Goal: Check status: Check status

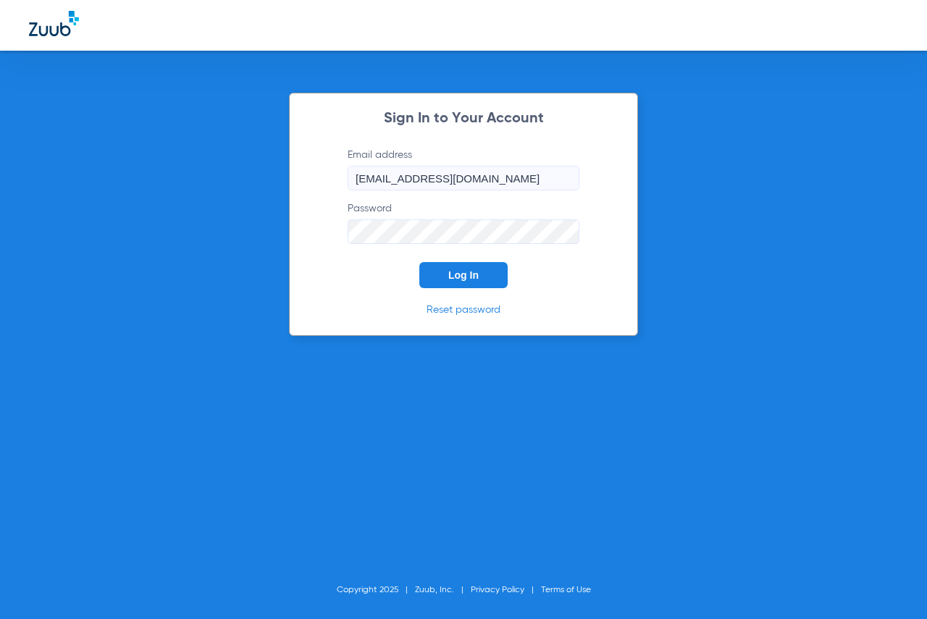
click at [450, 277] on span "Log In" at bounding box center [463, 275] width 30 height 12
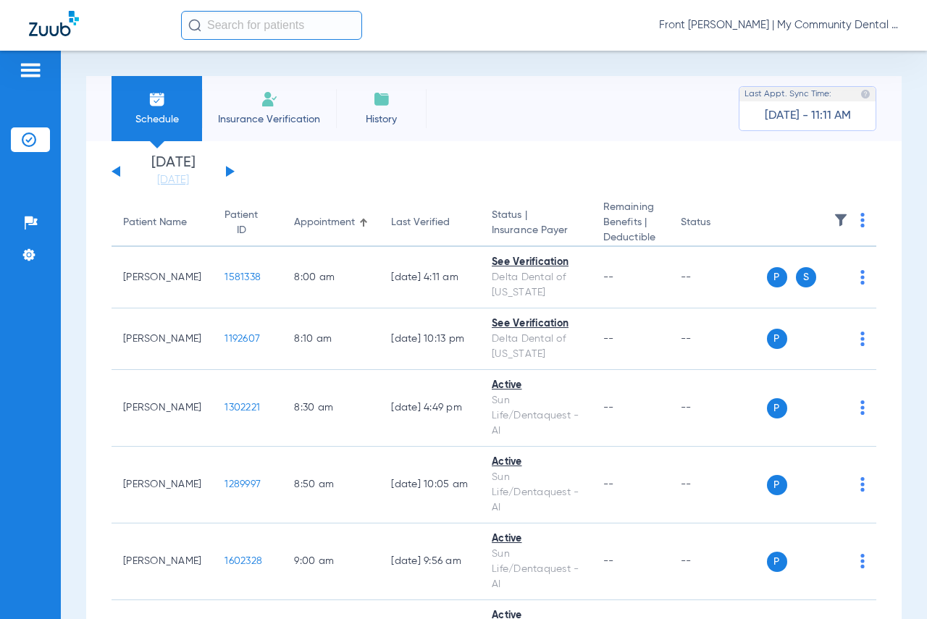
click at [231, 166] on div "[DATE] [DATE] [DATE] [DATE] [DATE] [DATE] [DATE] [DATE] [DATE] [DATE] [DATE] [D…" at bounding box center [172, 172] width 123 height 32
click at [228, 172] on button at bounding box center [230, 171] width 9 height 11
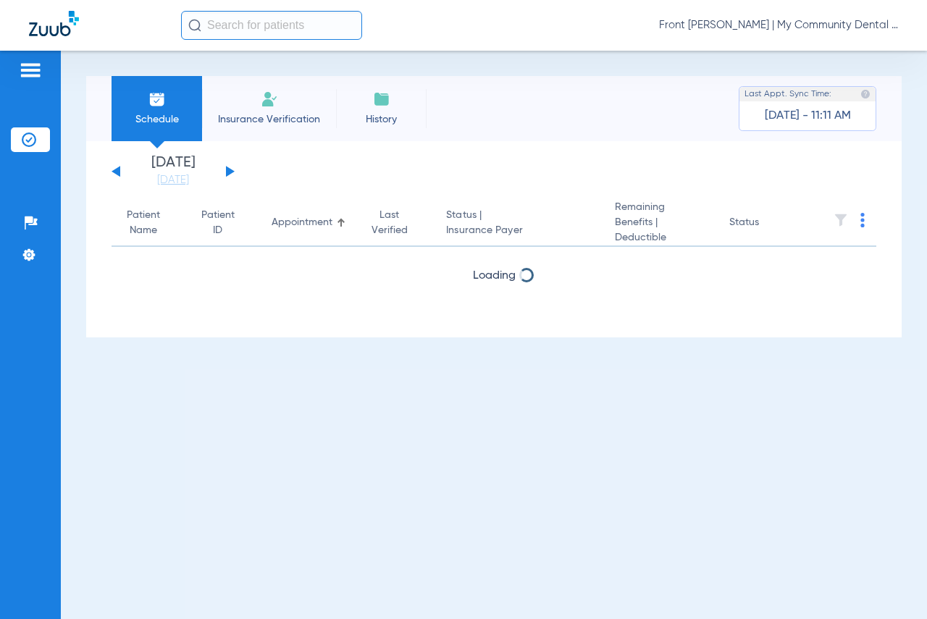
click at [228, 172] on button at bounding box center [230, 171] width 9 height 11
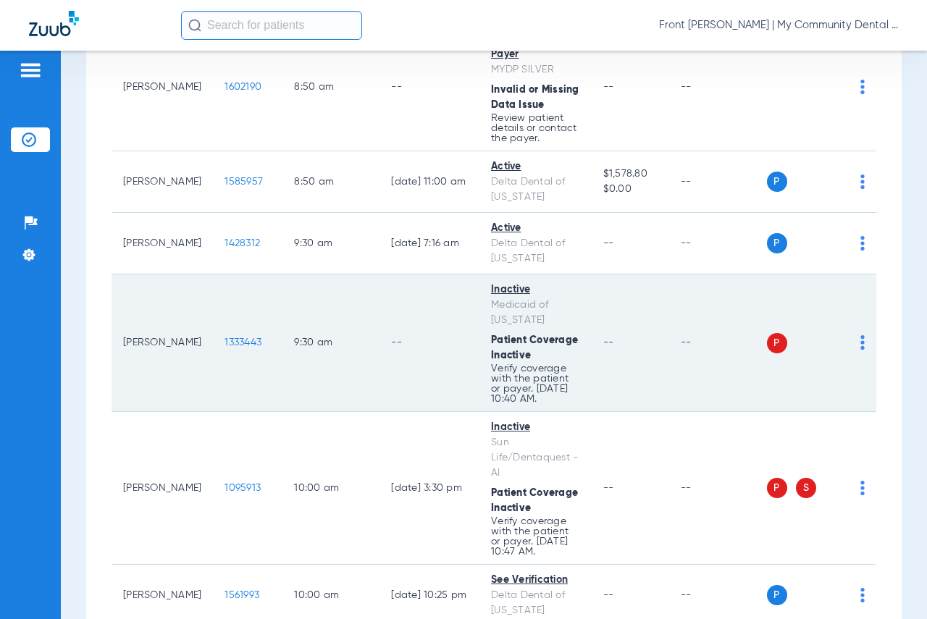
scroll to position [362, 0]
